Goal: Find specific page/section: Find specific page/section

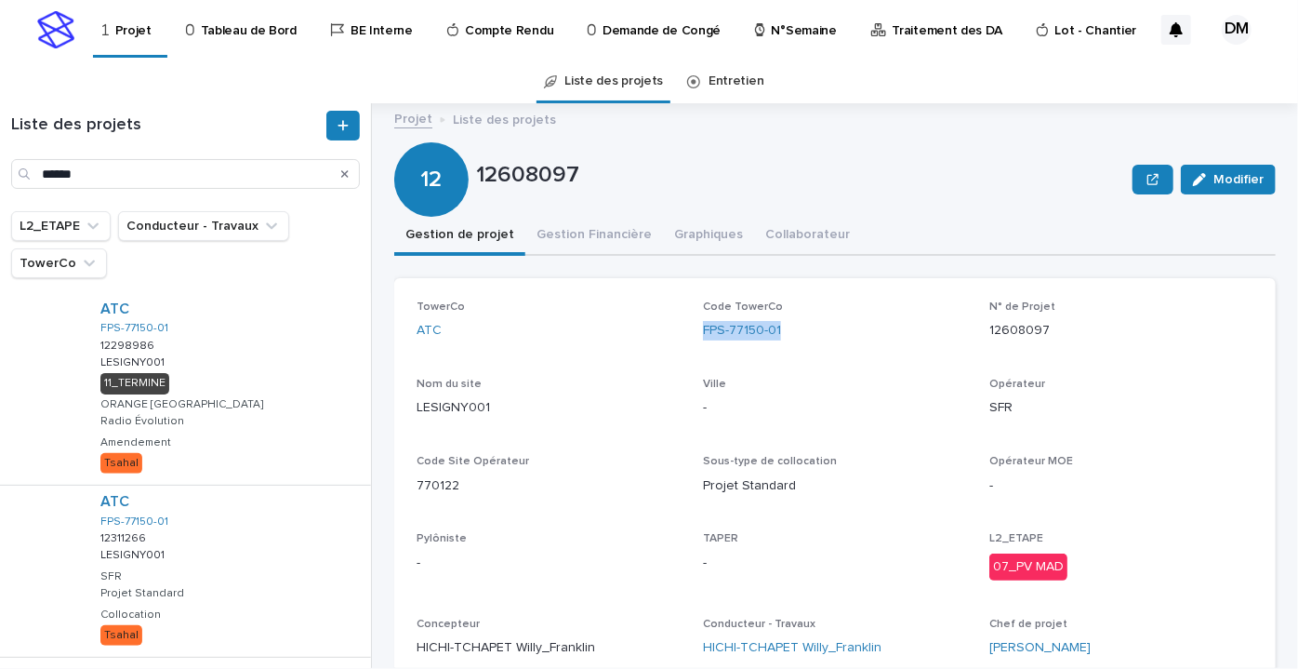
scroll to position [84, 0]
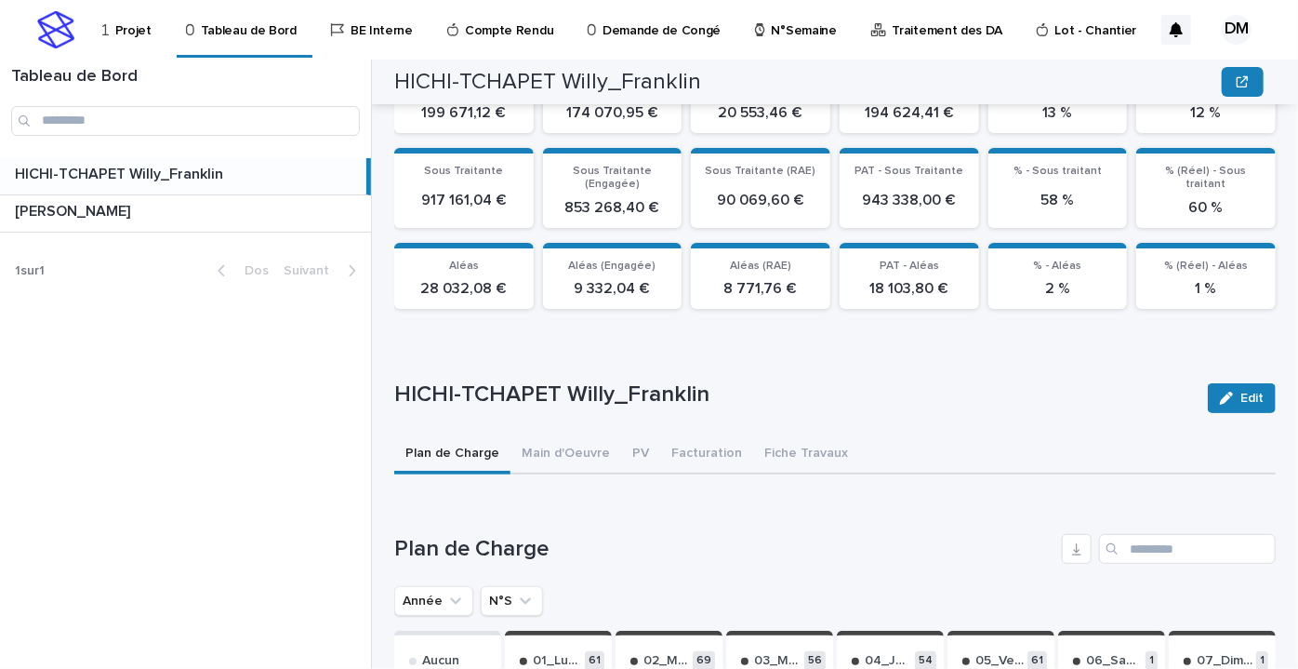
scroll to position [628, 0]
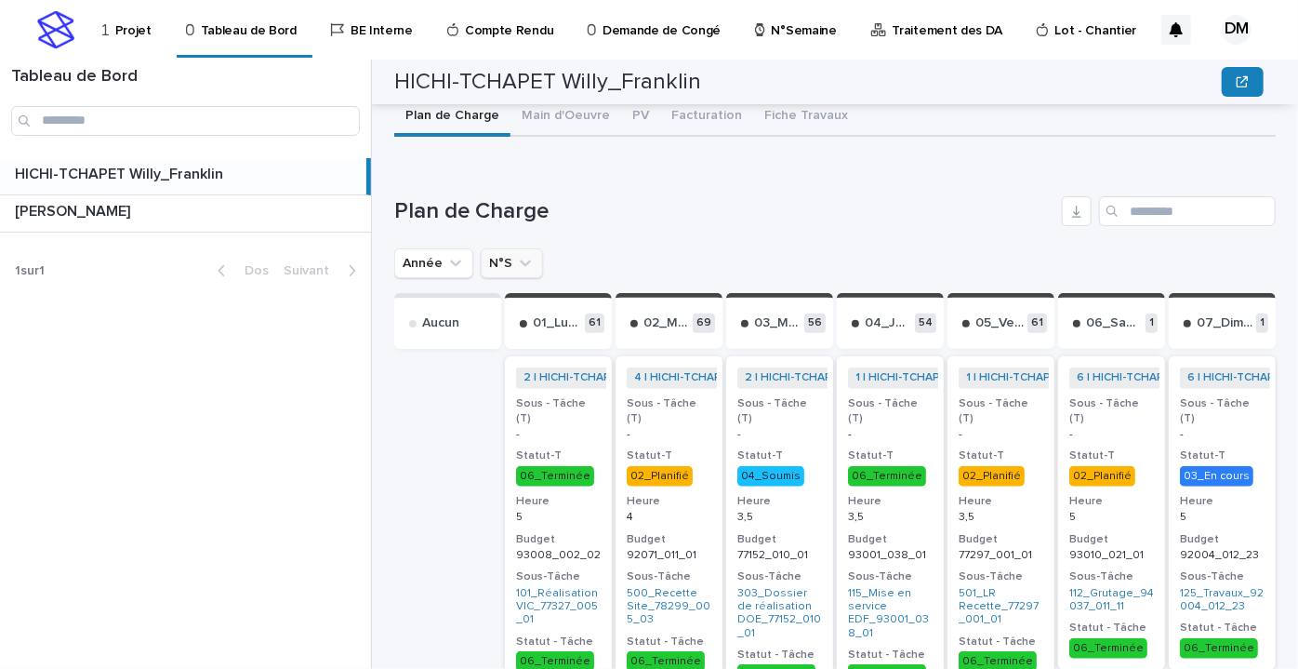
click at [527, 262] on icon "N°S" at bounding box center [525, 263] width 19 height 19
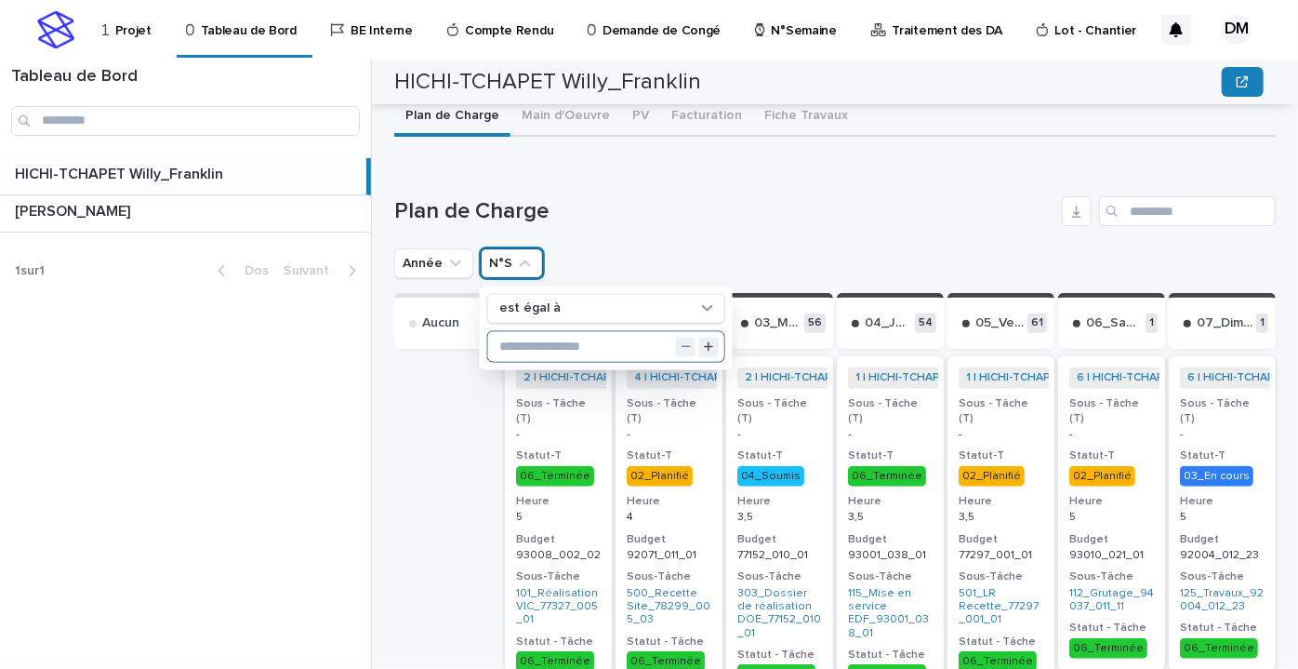
click at [537, 336] on input "text" at bounding box center [606, 347] width 236 height 30
type input "**"
click at [729, 212] on h1 "Plan de Charge" at bounding box center [724, 211] width 660 height 27
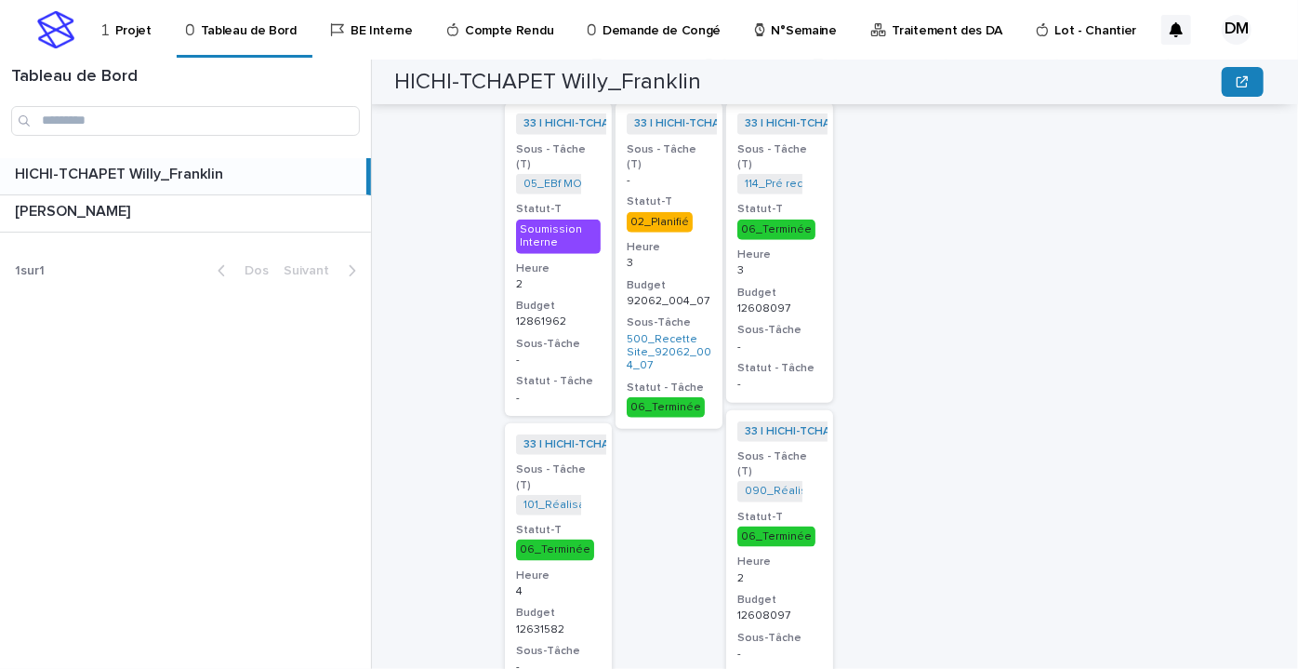
scroll to position [797, 0]
